Goal: Find specific page/section: Find specific page/section

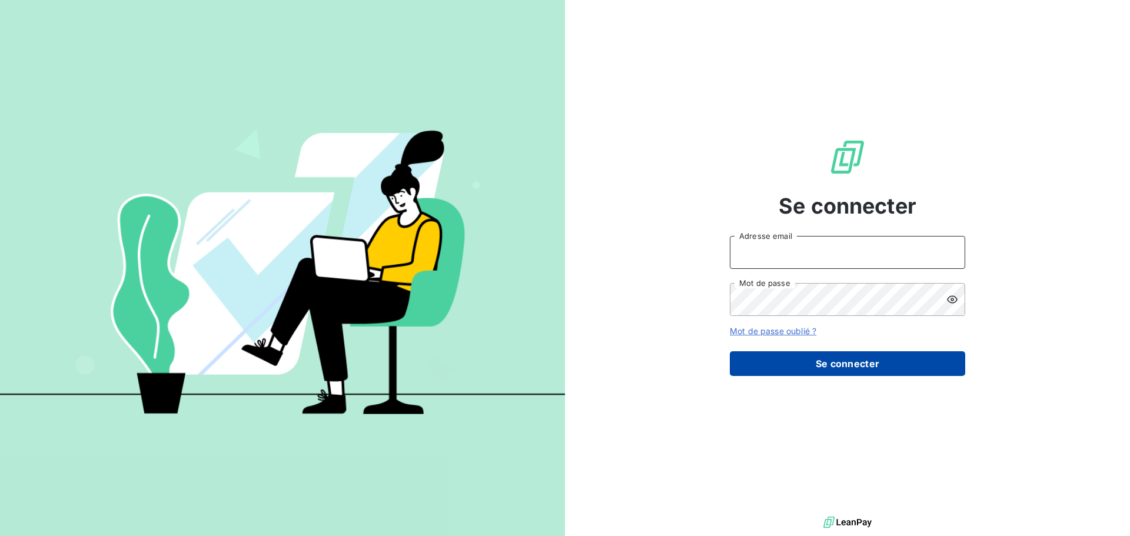
type input "[PERSON_NAME][EMAIL_ADDRESS][PERSON_NAME][DOMAIN_NAME]"
click at [864, 363] on button "Se connecter" at bounding box center [847, 363] width 235 height 25
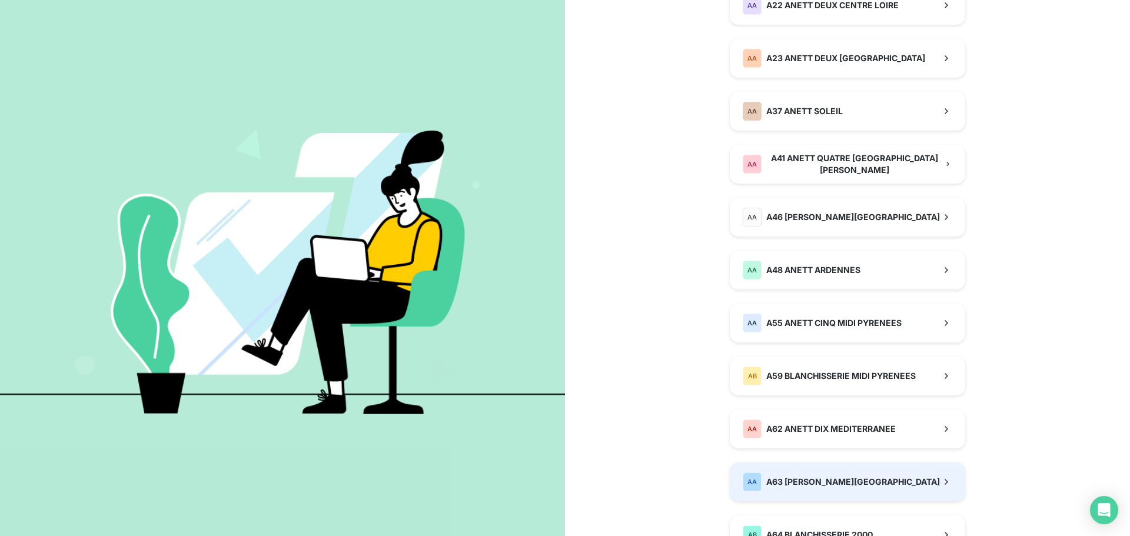
scroll to position [294, 0]
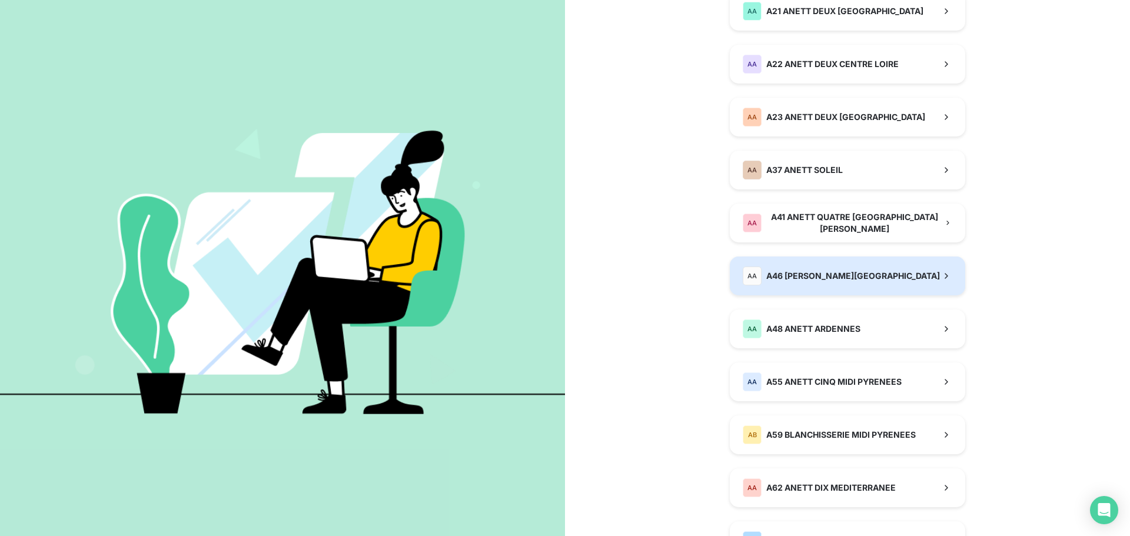
click at [784, 278] on span "A46 [PERSON_NAME][GEOGRAPHIC_DATA]" at bounding box center [853, 276] width 174 height 12
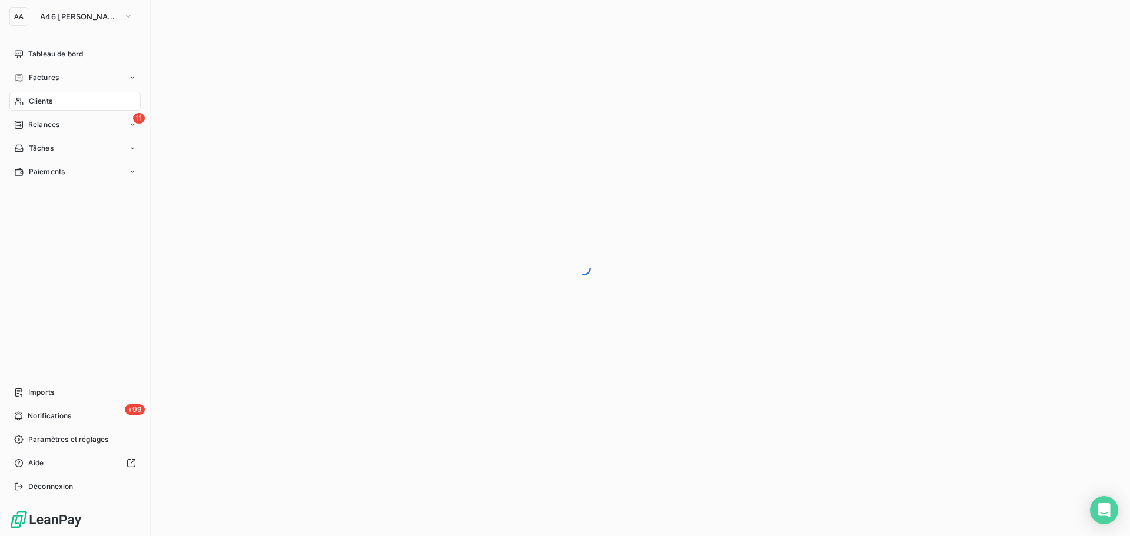
click at [34, 97] on span "Clients" at bounding box center [41, 101] width 24 height 11
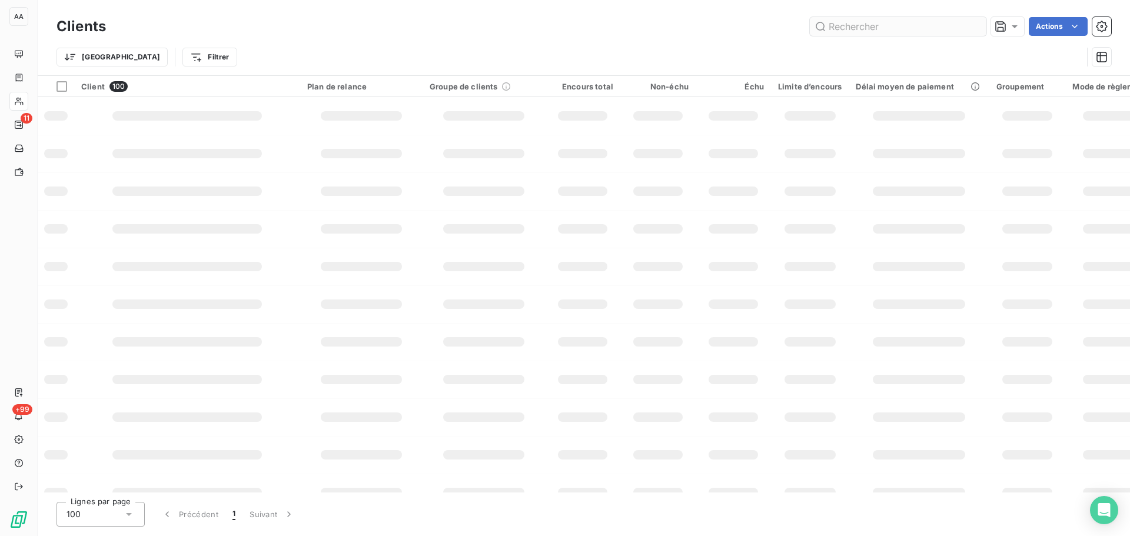
click at [883, 27] on input "text" at bounding box center [898, 26] width 177 height 19
click at [884, 21] on input "text" at bounding box center [898, 26] width 177 height 19
click at [856, 26] on input "text" at bounding box center [898, 26] width 177 height 19
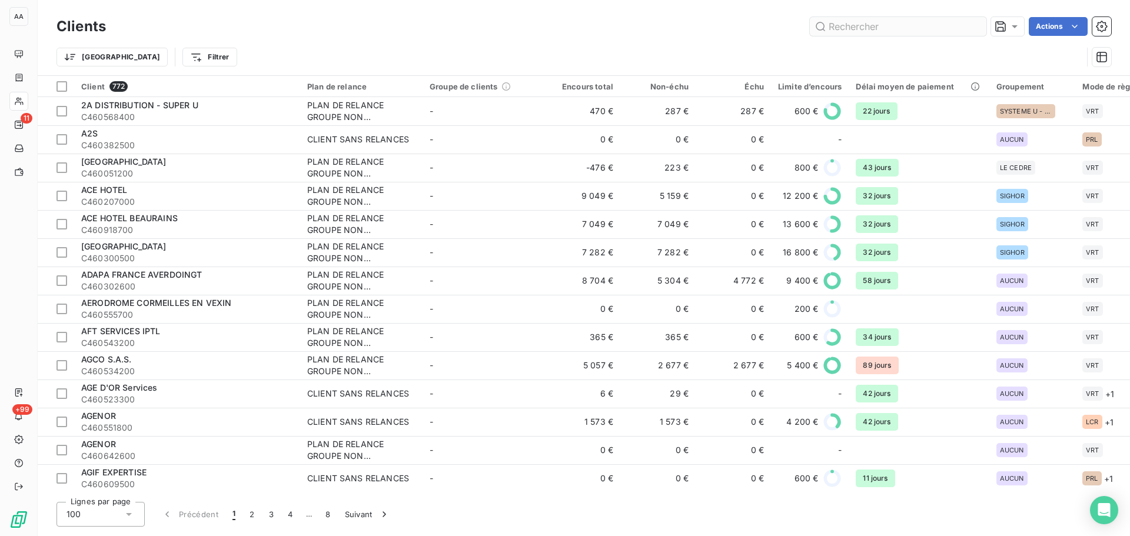
click at [856, 26] on input "text" at bounding box center [898, 26] width 177 height 19
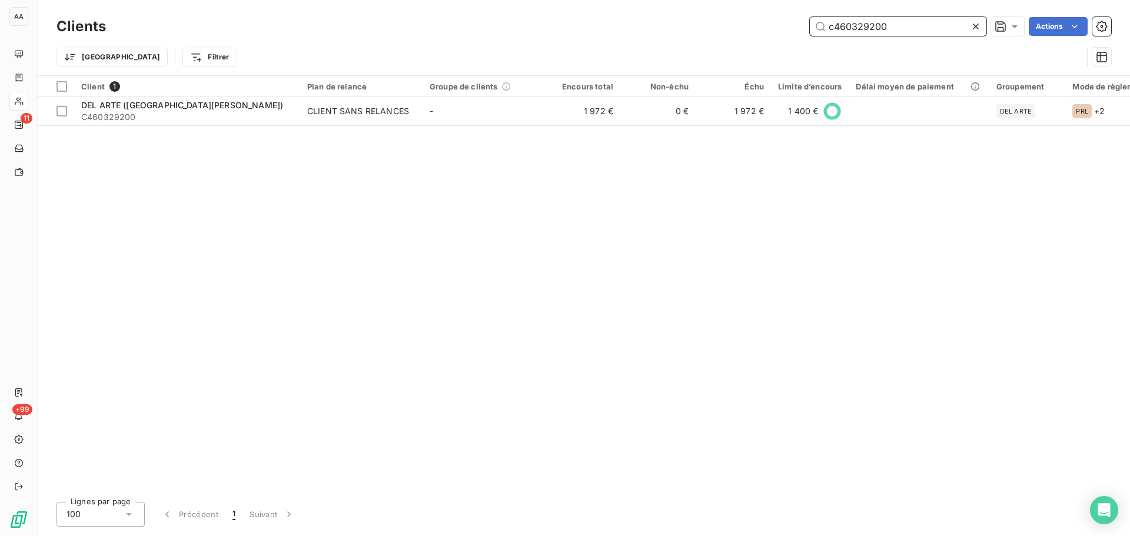
drag, startPoint x: 911, startPoint y: 25, endPoint x: 821, endPoint y: 31, distance: 90.8
click at [821, 31] on input "c460329200" at bounding box center [898, 26] width 177 height 19
type input "C460630100"
click at [203, 200] on div "Client 1 Plan de relance Groupe de clients Encours total Non-échu Échu Limite d…" at bounding box center [584, 284] width 1092 height 417
drag, startPoint x: 907, startPoint y: 20, endPoint x: 894, endPoint y: 24, distance: 13.0
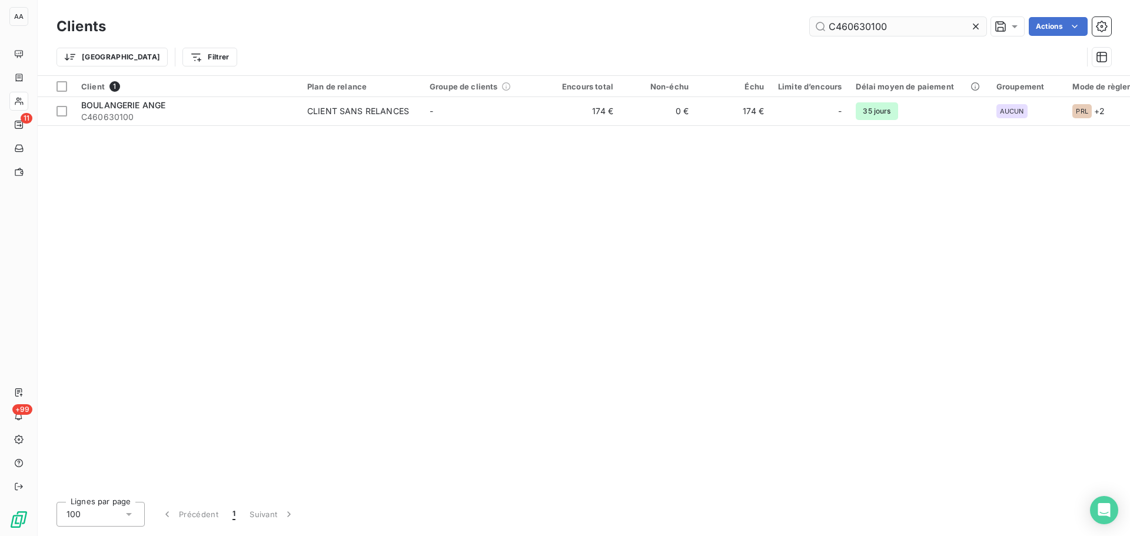
click at [894, 24] on div "Clients C460630100 Actions" at bounding box center [583, 26] width 1054 height 25
drag, startPoint x: 894, startPoint y: 24, endPoint x: 805, endPoint y: 32, distance: 88.6
click at [805, 32] on div "C460630100 Actions" at bounding box center [615, 26] width 991 height 19
